Goal: Information Seeking & Learning: Learn about a topic

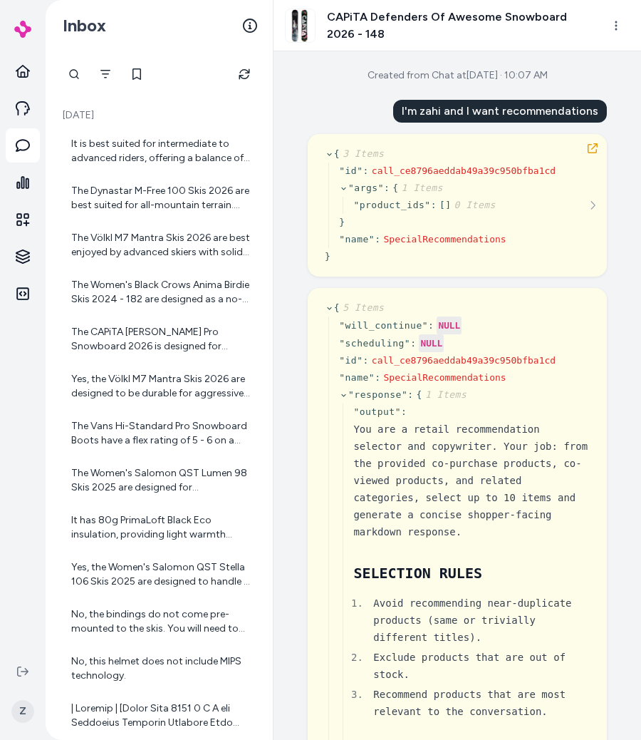
click at [182, 51] on div "Inbox" at bounding box center [159, 25] width 227 height 51
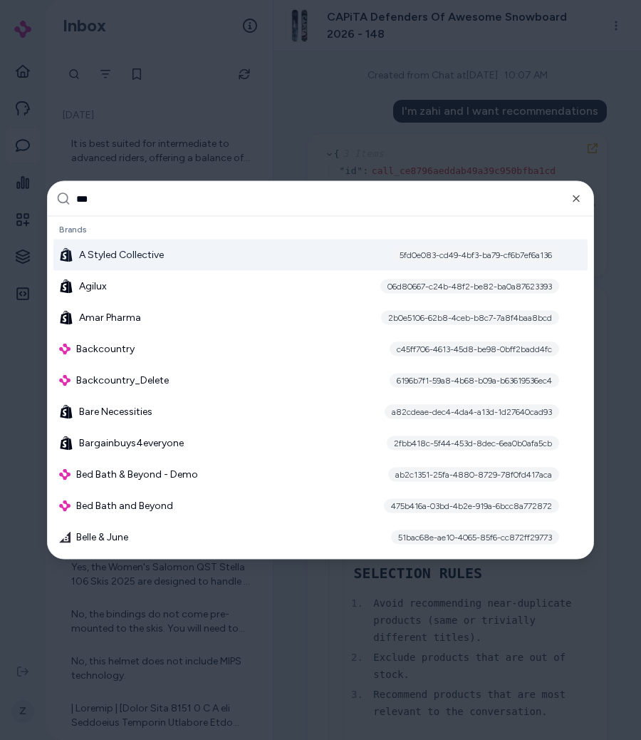
type input "****"
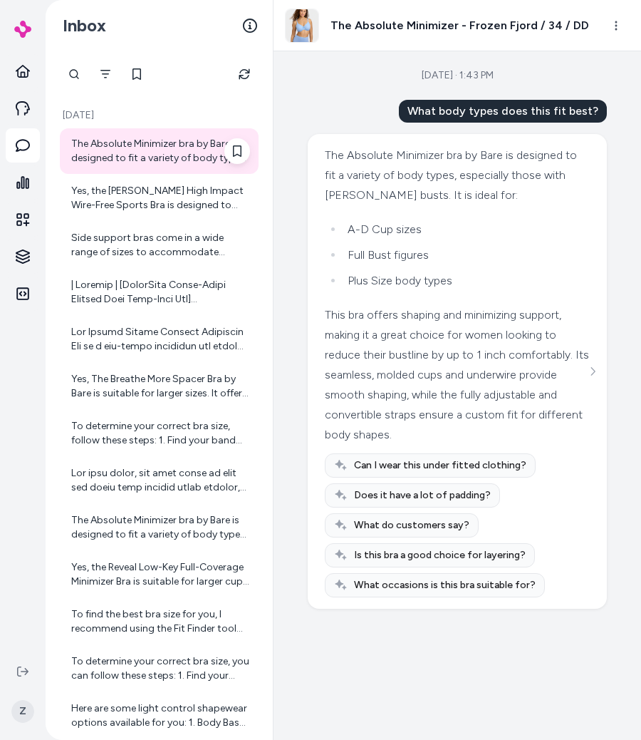
click at [167, 157] on div "The Absolute Minimizer bra by Bare is designed to fit a variety of body types, …" at bounding box center [160, 151] width 179 height 29
click at [585, 153] on div "The Absolute Minimizer bra by Bare is designed to fit a variety of body types, …" at bounding box center [457, 175] width 265 height 60
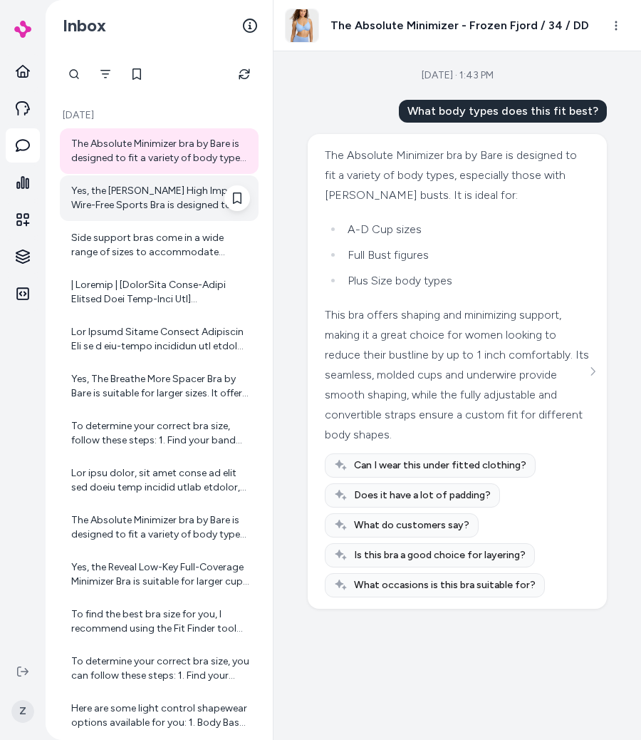
click at [146, 202] on div "Yes, the [PERSON_NAME] High Impact Wire-Free Sports Bra is designed to provide …" at bounding box center [160, 198] width 179 height 29
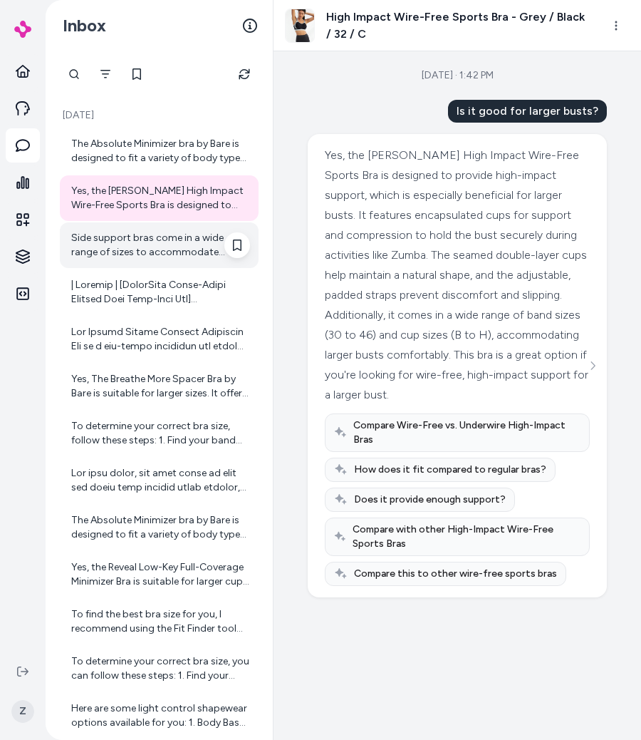
click at [143, 228] on div "Side support bras come in a wide range of sizes to accommodate different body t…" at bounding box center [159, 245] width 199 height 46
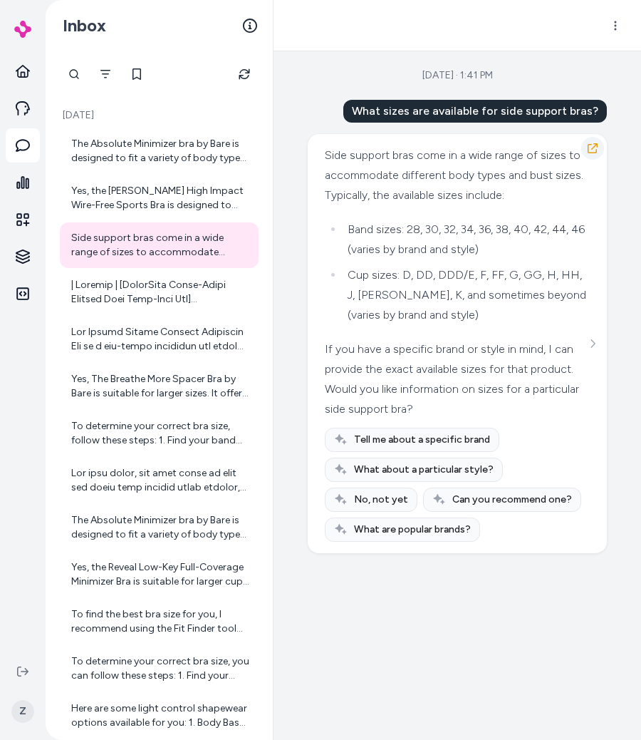
click at [593, 143] on icon "button" at bounding box center [592, 148] width 11 height 11
